Goal: Information Seeking & Learning: Learn about a topic

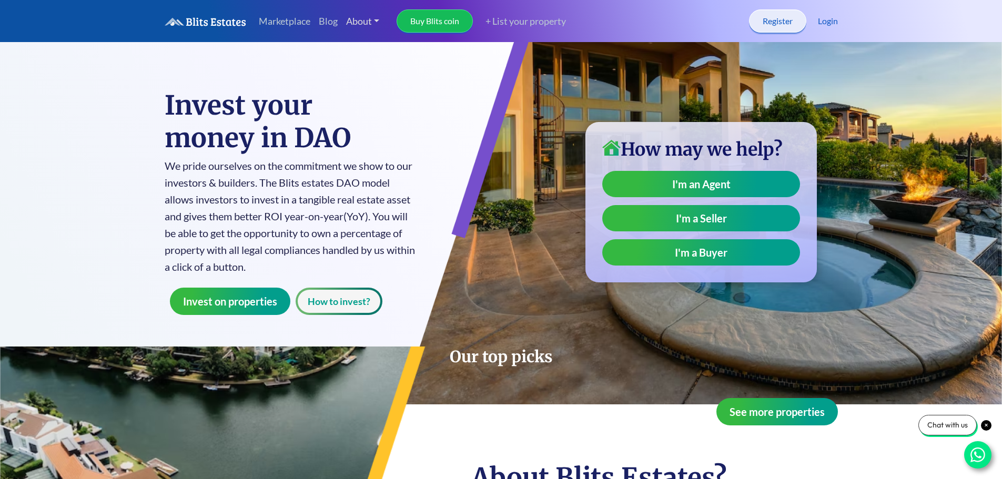
click at [356, 19] on link "About" at bounding box center [363, 21] width 42 height 23
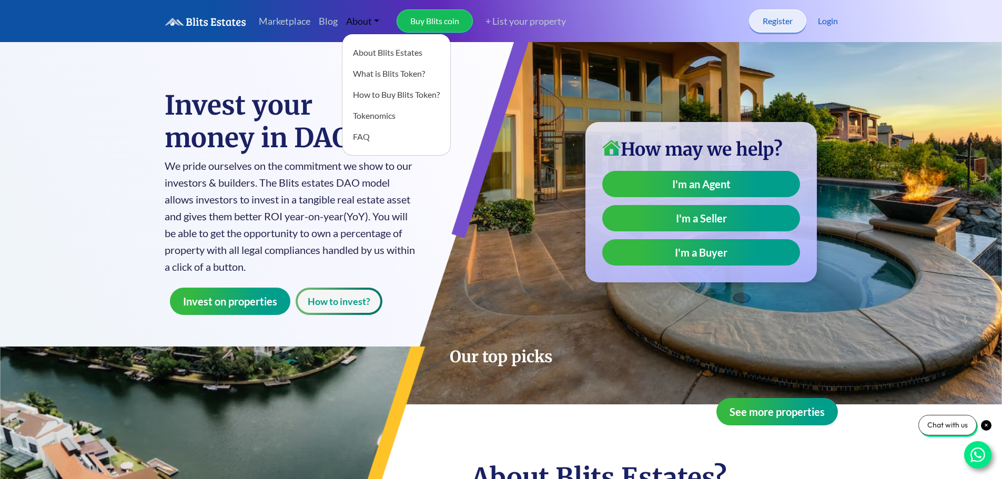
click at [267, 116] on h1 "Invest your money in DAO" at bounding box center [291, 121] width 252 height 65
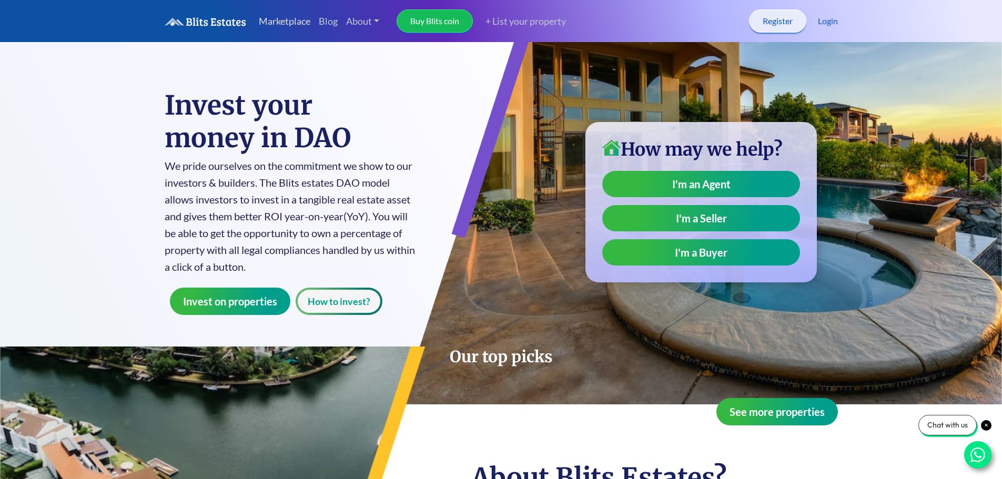
click at [272, 28] on link "Marketplace" at bounding box center [285, 21] width 60 height 23
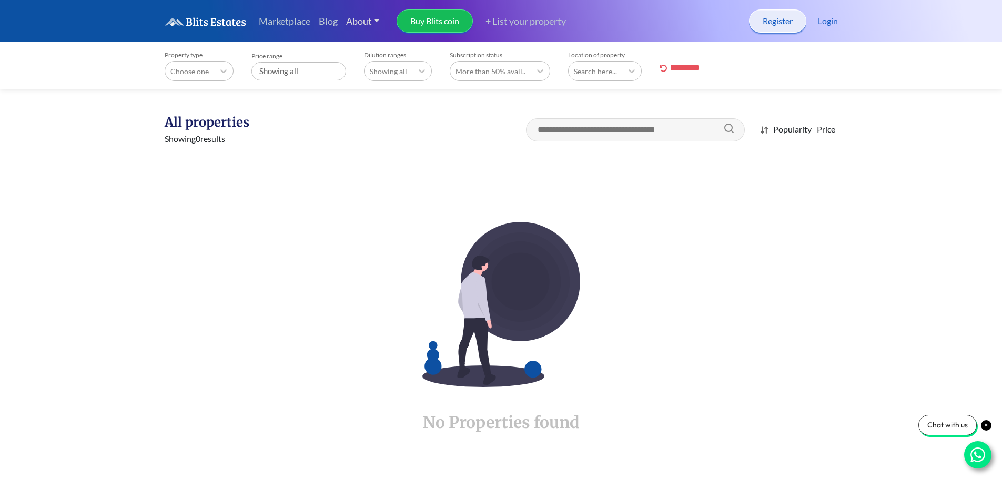
click at [357, 22] on link "About" at bounding box center [363, 21] width 42 height 23
click at [375, 50] on link "About Blits Estates" at bounding box center [396, 52] width 108 height 21
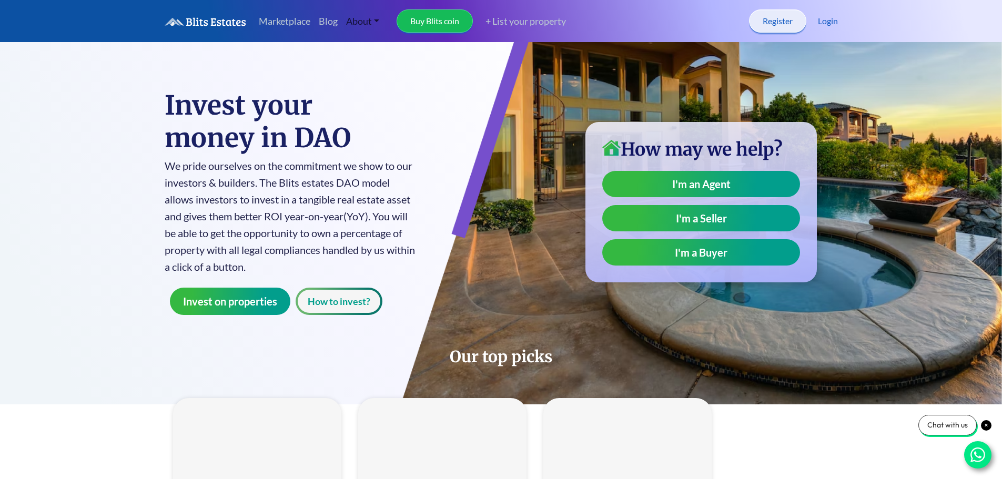
type input "**"
type input "*"
type input "**"
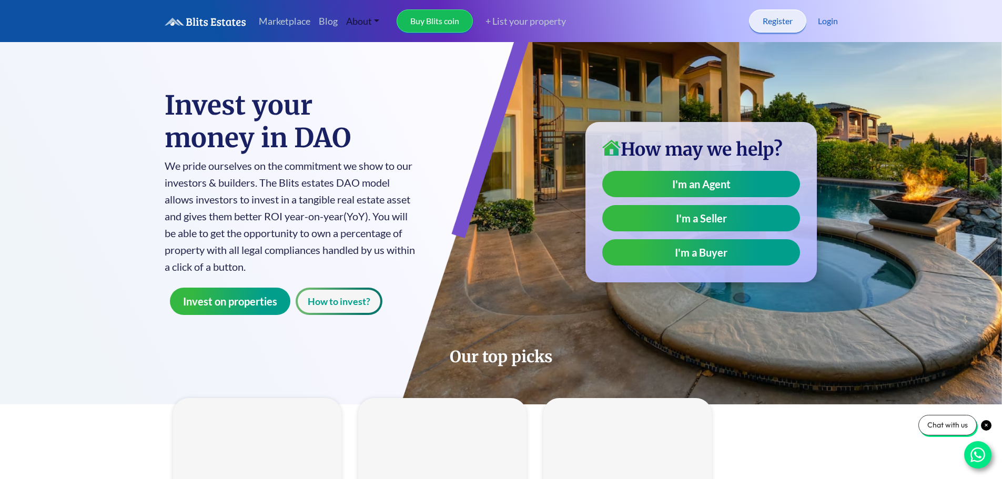
type input "*"
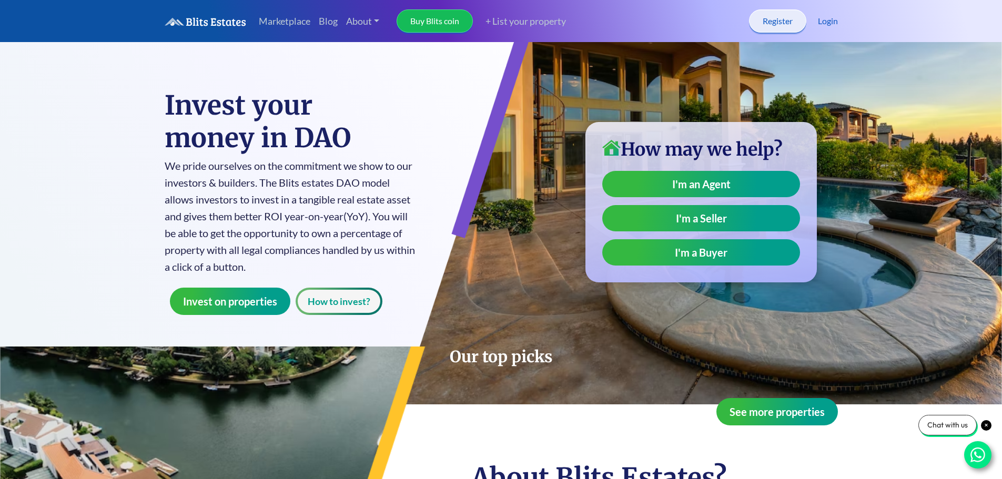
click at [249, 131] on h1 "Invest your money in DAO" at bounding box center [291, 121] width 252 height 65
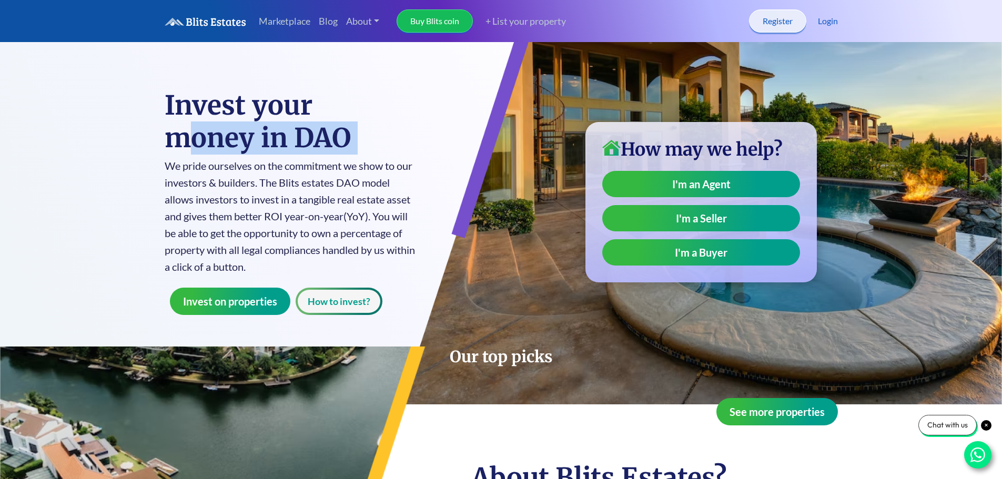
click at [249, 131] on h1 "Invest your money in DAO" at bounding box center [291, 121] width 252 height 65
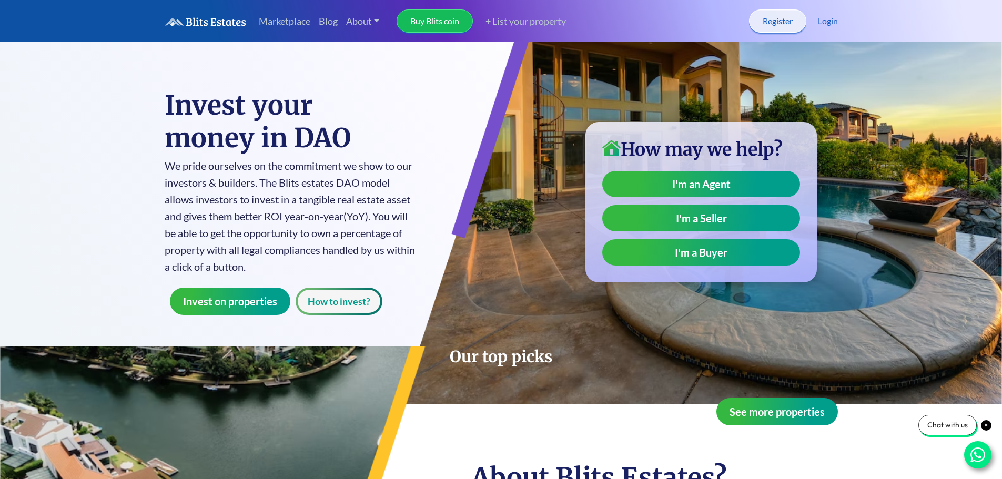
click at [249, 109] on h1 "Invest your money in DAO" at bounding box center [291, 121] width 252 height 65
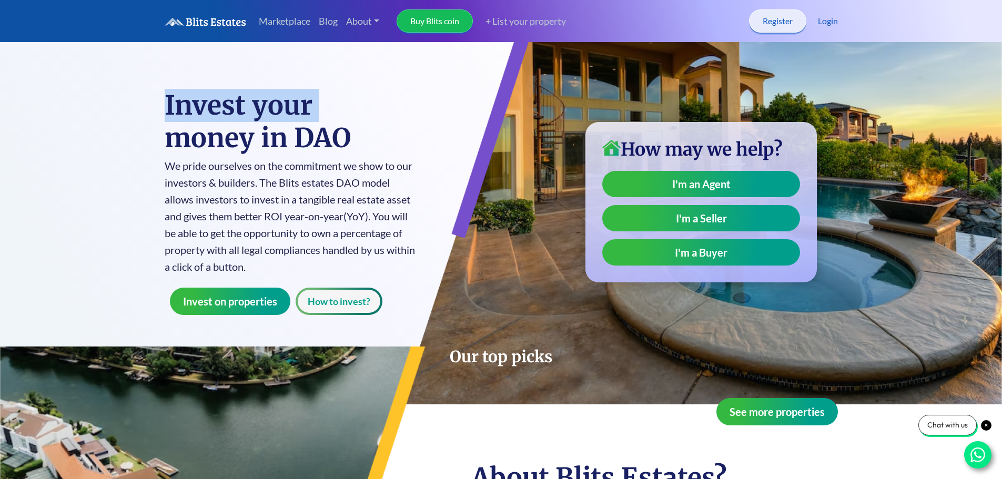
click at [247, 109] on h1 "Invest your money in DAO" at bounding box center [291, 121] width 252 height 65
click at [185, 174] on p "We pride ourselves on the commitment we show to our investors & builders. The B…" at bounding box center [291, 216] width 252 height 118
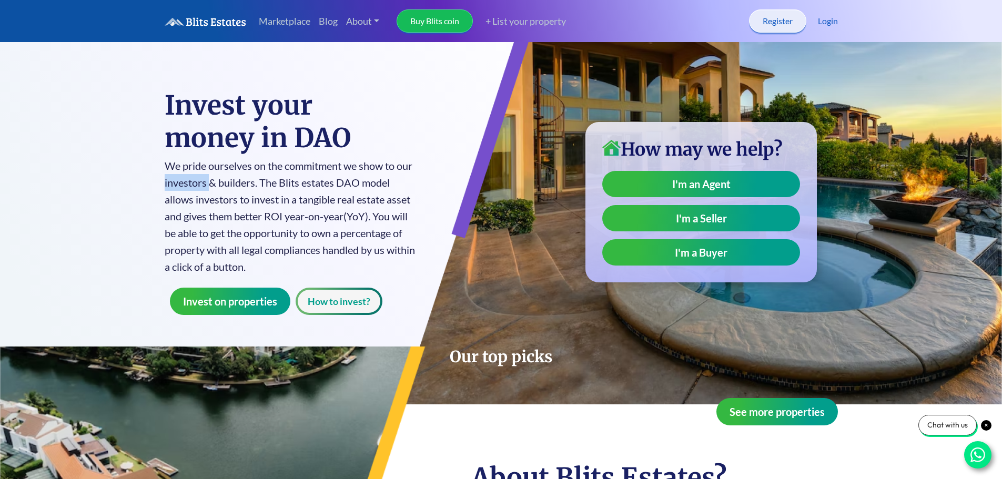
click at [185, 174] on p "We pride ourselves on the commitment we show to our investors & builders. The B…" at bounding box center [291, 216] width 252 height 118
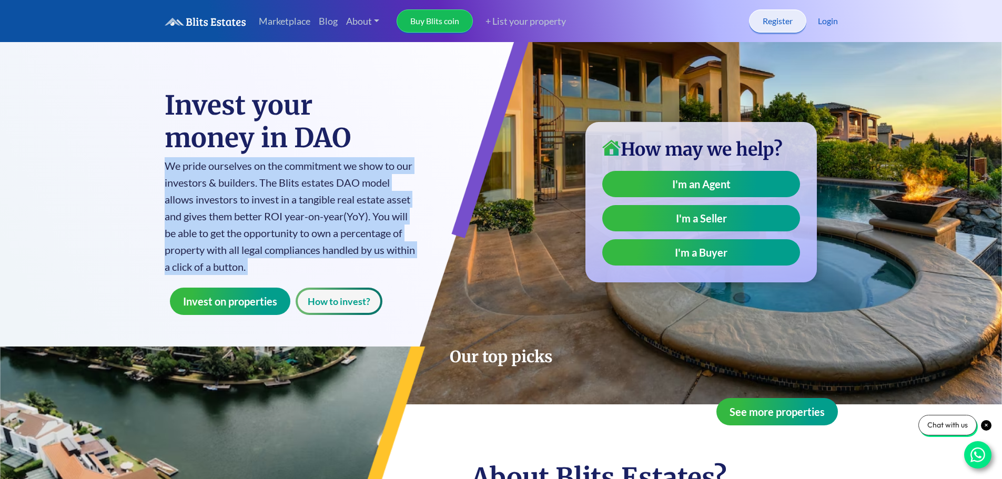
click at [185, 174] on p "We pride ourselves on the commitment we show to our investors & builders. The B…" at bounding box center [291, 216] width 252 height 118
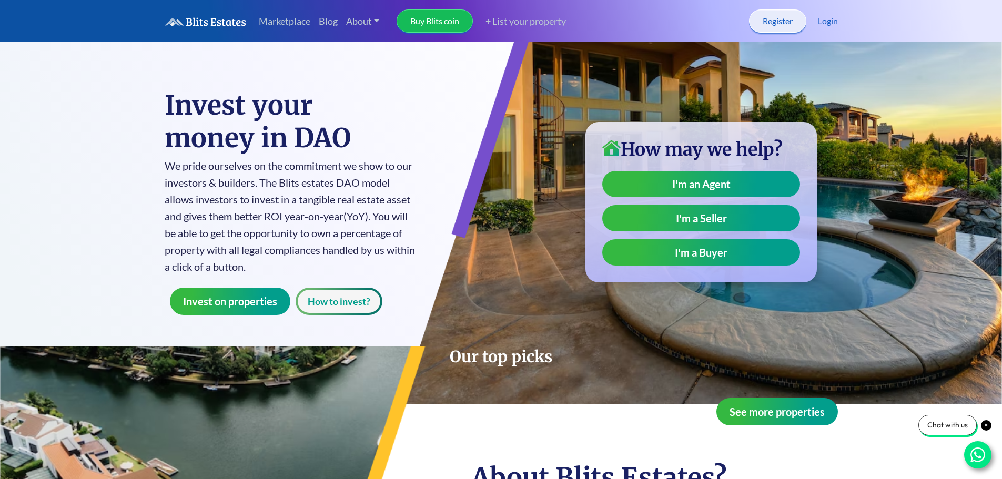
click at [500, 361] on h2 "Our top picks" at bounding box center [501, 357] width 673 height 20
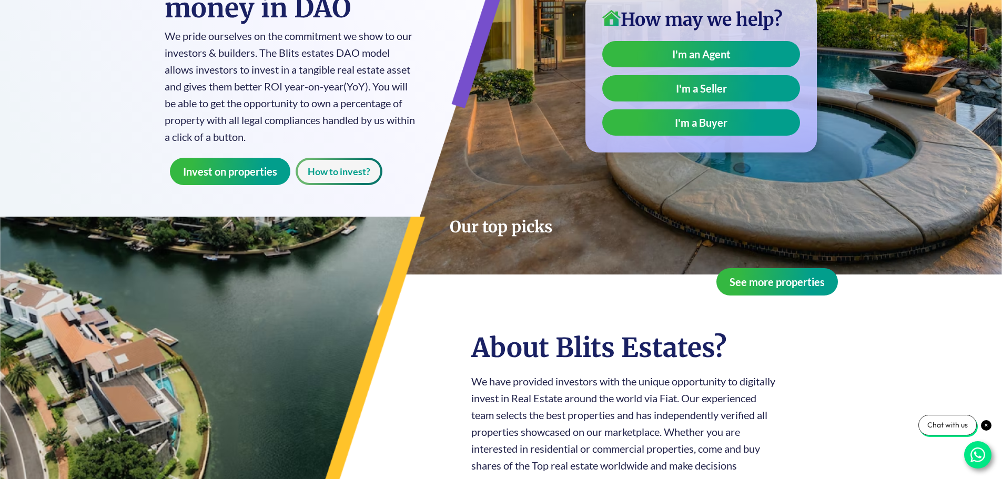
scroll to position [158, 0]
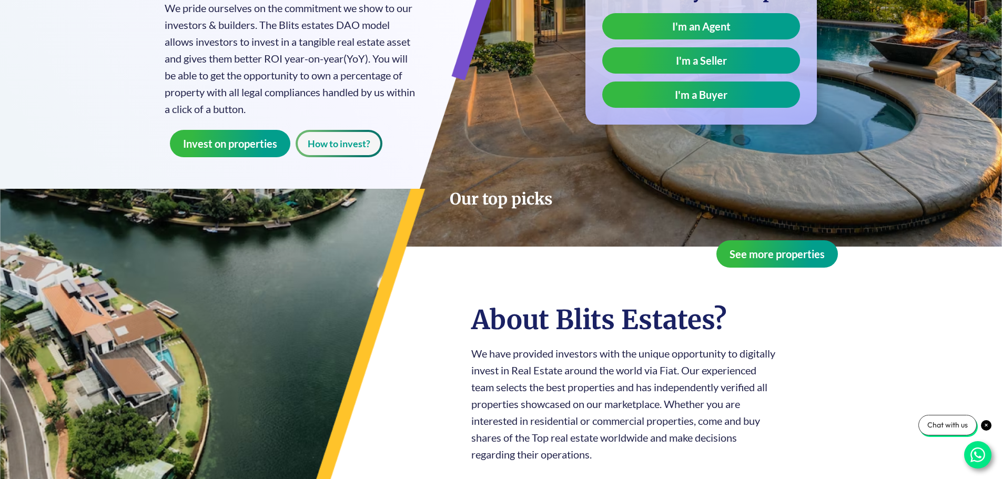
click at [486, 334] on h3 "About Blits Estates?" at bounding box center [625, 320] width 309 height 33
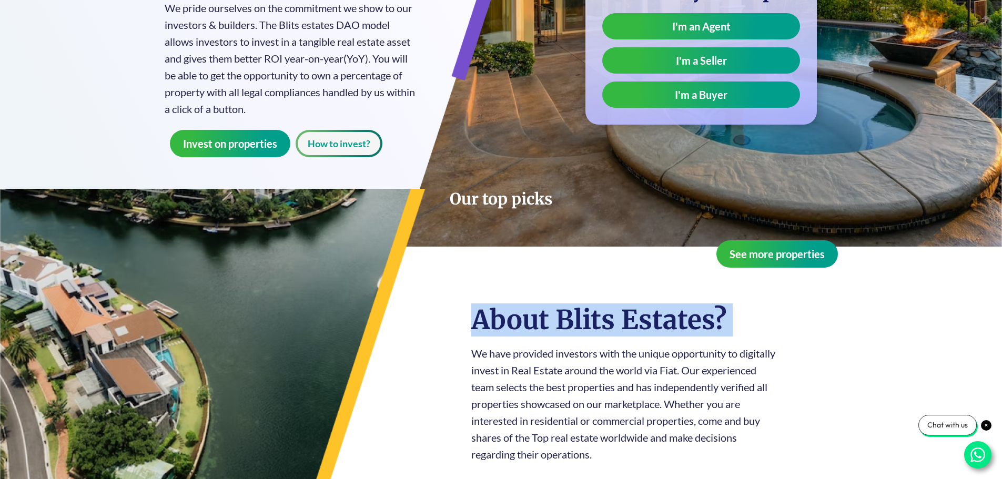
click at [486, 334] on h3 "About Blits Estates?" at bounding box center [625, 320] width 309 height 33
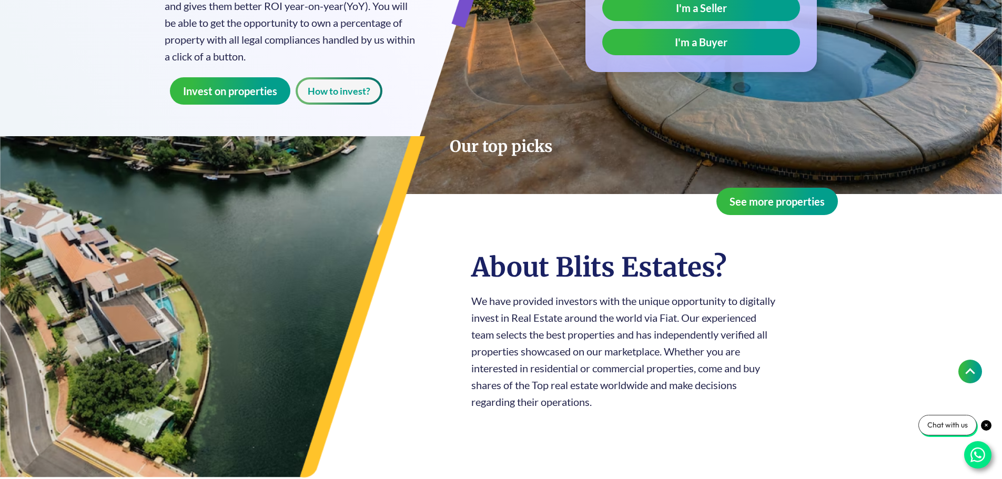
click at [506, 326] on p "We have provided investors with the unique opportunity to digitally invest in R…" at bounding box center [625, 351] width 309 height 118
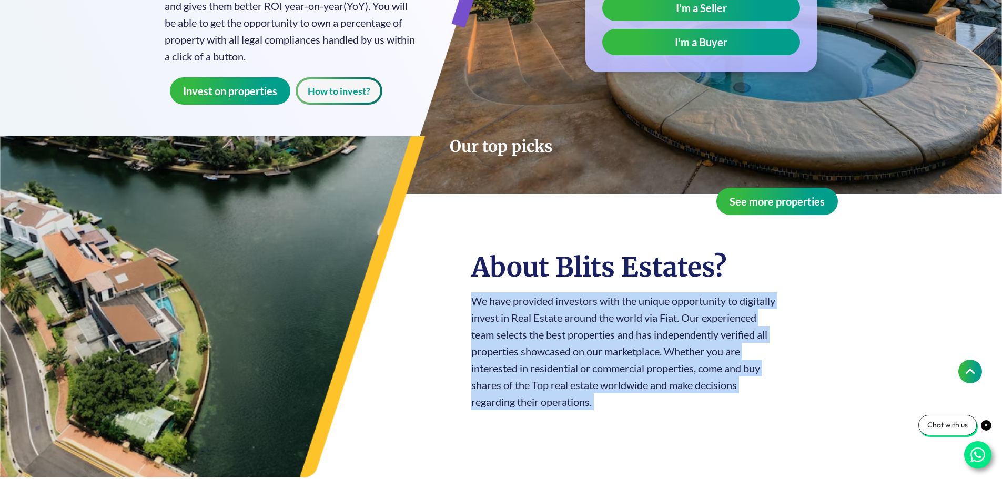
click at [506, 326] on p "We have provided investors with the unique opportunity to digitally invest in R…" at bounding box center [625, 351] width 309 height 118
drag, startPoint x: 616, startPoint y: 408, endPoint x: 465, endPoint y: 301, distance: 184.5
click at [465, 301] on div "About Blits Estates? We have provided investors with the unique opportunity to …" at bounding box center [615, 330] width 343 height 166
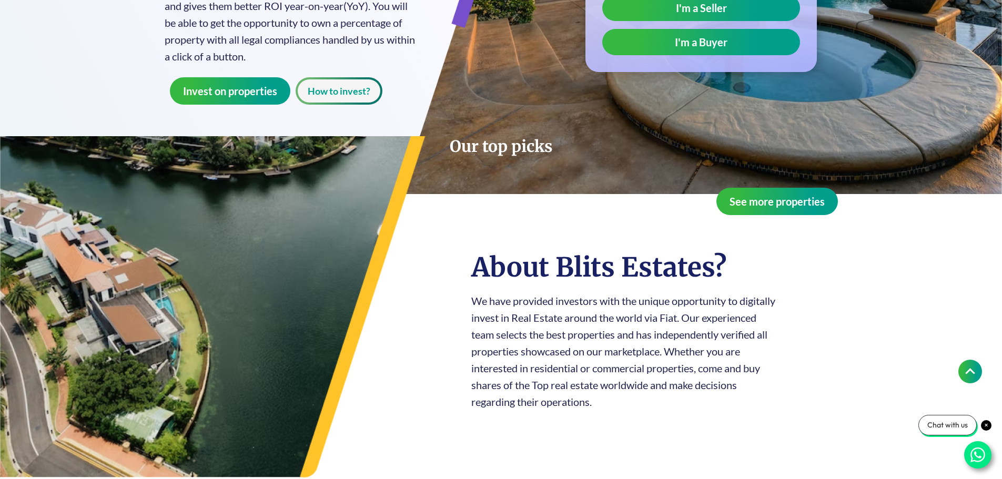
click at [485, 277] on h3 "About Blits Estates?" at bounding box center [625, 267] width 309 height 33
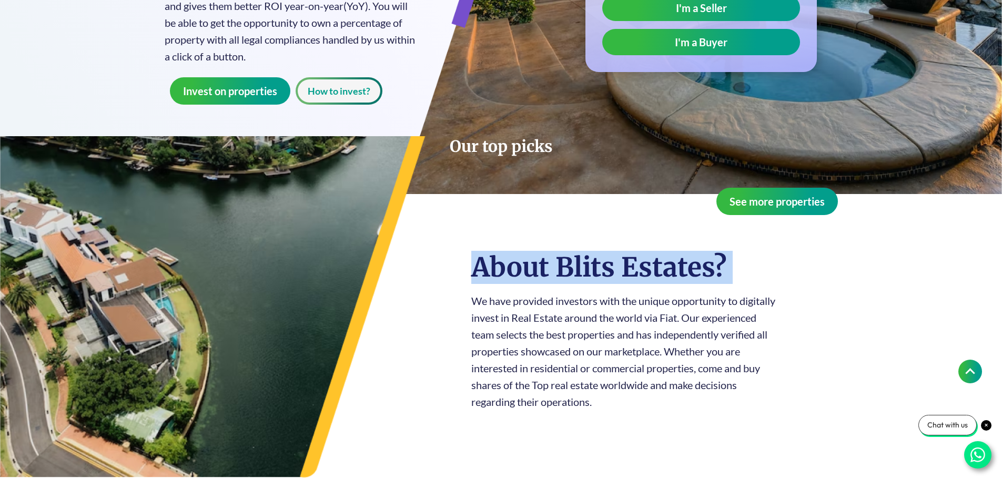
click at [485, 277] on h3 "About Blits Estates?" at bounding box center [625, 267] width 309 height 33
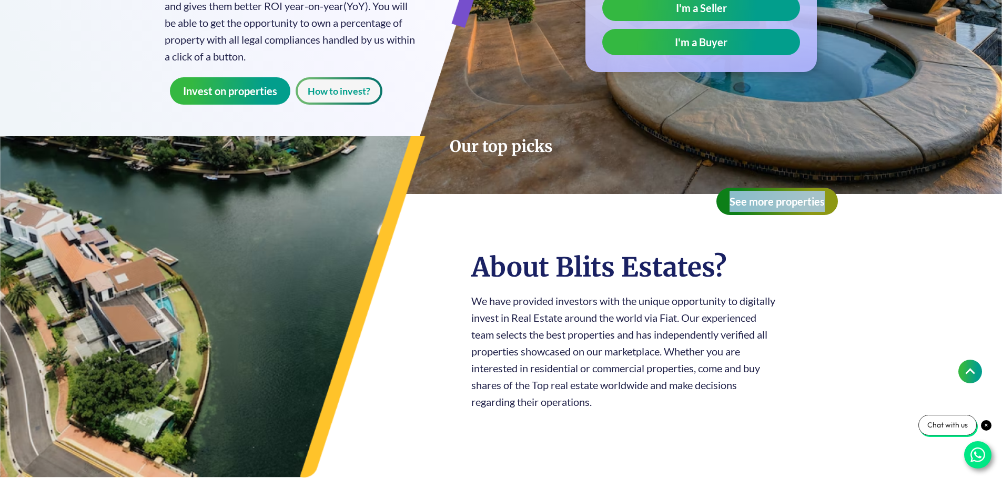
drag, startPoint x: 692, startPoint y: 205, endPoint x: 834, endPoint y: 204, distance: 142.5
click at [834, 204] on div "See more properties" at bounding box center [501, 201] width 686 height 27
click at [890, 219] on section "About Blits Estates? We have provided investors with the unique opportunity to …" at bounding box center [501, 308] width 1002 height 345
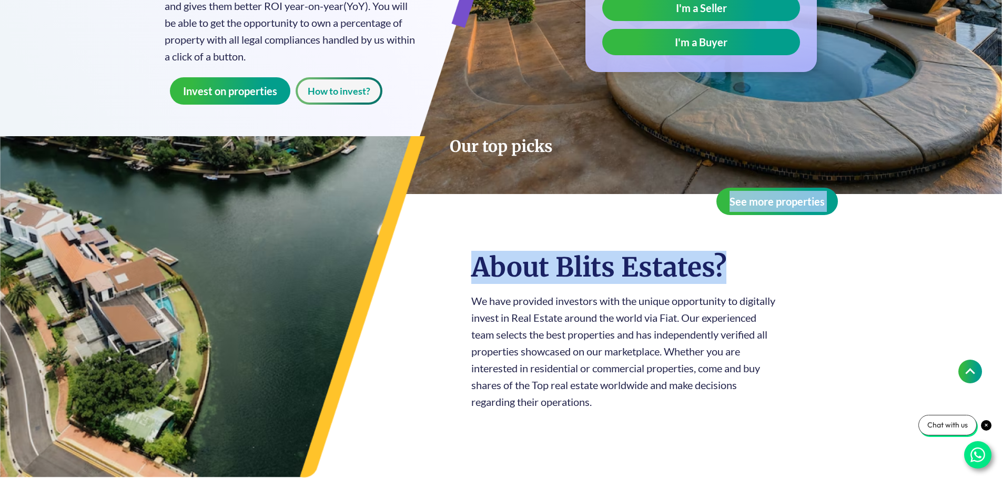
drag, startPoint x: 860, startPoint y: 219, endPoint x: 681, endPoint y: 209, distance: 178.6
click at [683, 272] on h3 "About Blits Estates?" at bounding box center [625, 267] width 309 height 33
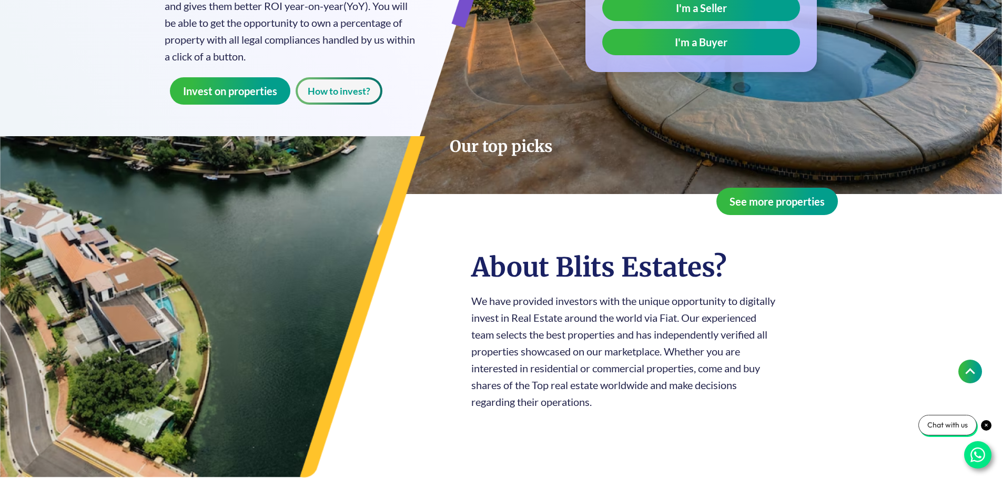
click at [672, 364] on p "We have provided investors with the unique opportunity to digitally invest in R…" at bounding box center [625, 351] width 309 height 118
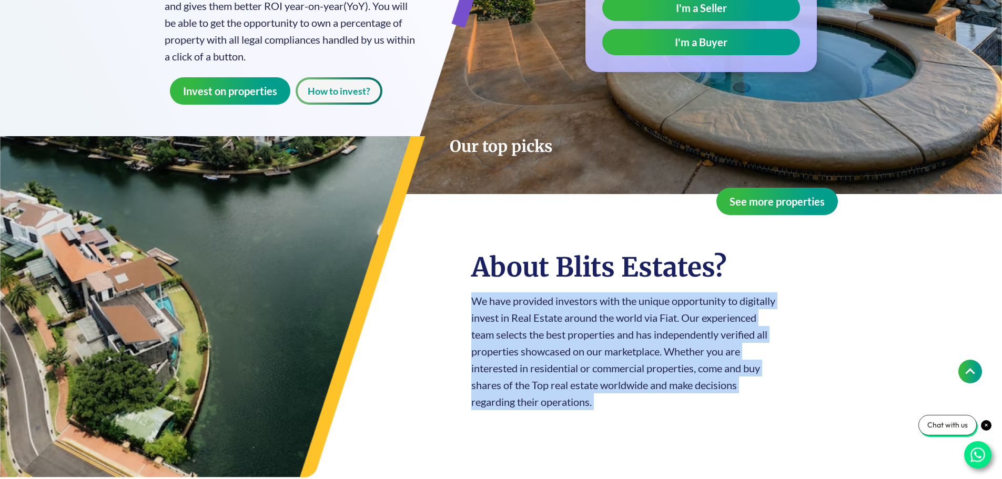
click at [672, 364] on p "We have provided investors with the unique opportunity to digitally invest in R…" at bounding box center [625, 351] width 309 height 118
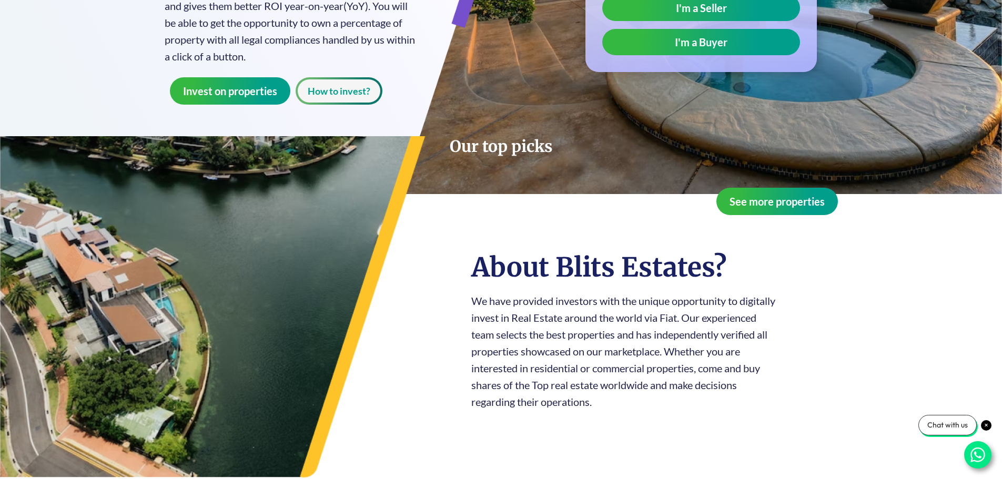
scroll to position [0, 0]
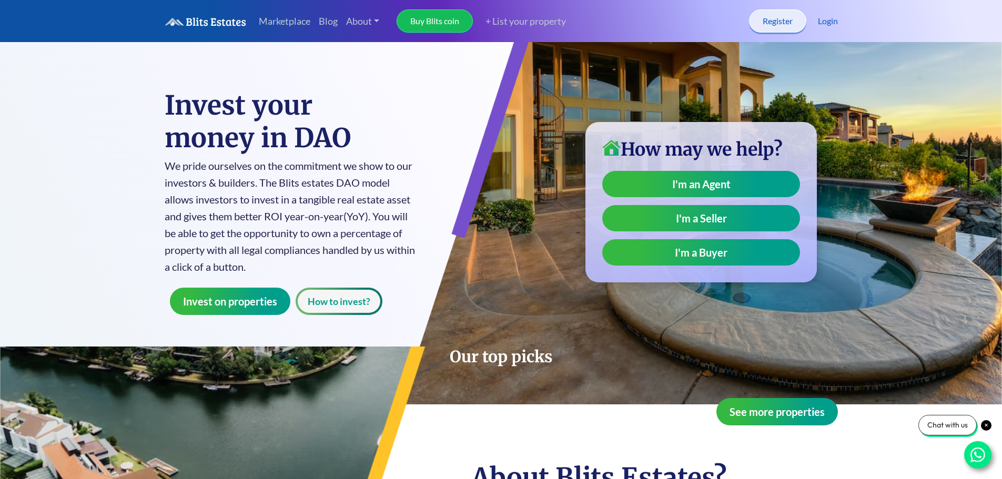
click at [277, 137] on h1 "Invest your money in DAO" at bounding box center [291, 121] width 252 height 65
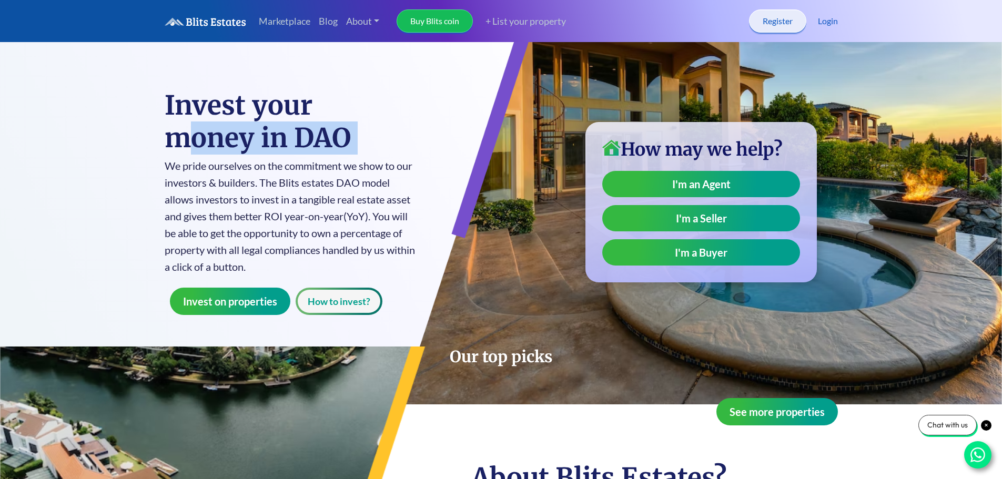
click at [277, 137] on h1 "Invest your money in DAO" at bounding box center [291, 121] width 252 height 65
click at [282, 123] on h1 "Invest your money in DAO" at bounding box center [291, 121] width 252 height 65
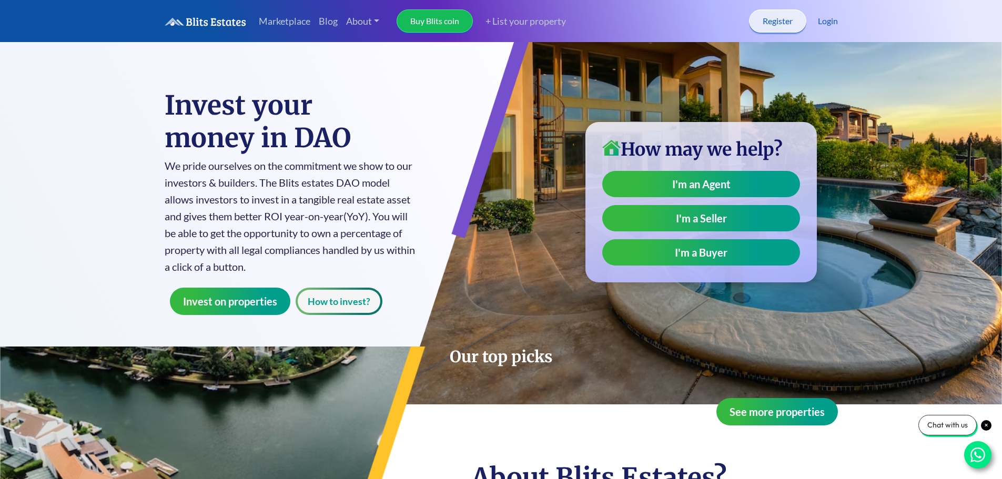
click at [277, 116] on h1 "Invest your money in DAO" at bounding box center [291, 121] width 252 height 65
